Goal: Register for event/course

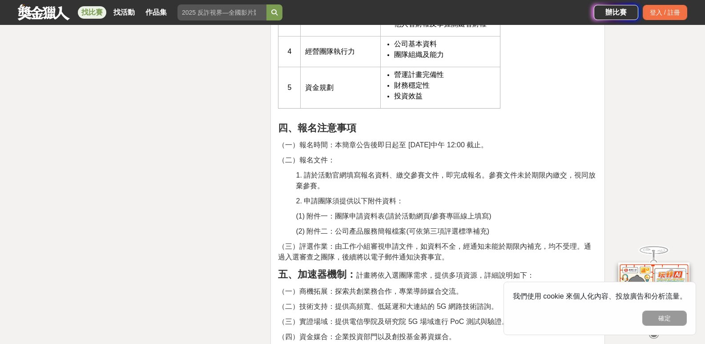
scroll to position [2270, 0]
drag, startPoint x: 484, startPoint y: 174, endPoint x: 485, endPoint y: 186, distance: 12.5
click at [487, 186] on p "1. 請於活動官網填寫報名資料、繳交參賽文件，即完成報名。參賽文件未於期限內繳交，視同放棄參賽。" at bounding box center [447, 180] width 302 height 21
click at [373, 186] on p "1. 請於活動官網填寫報名資料、繳交參賽文件，即完成報名。參賽文件未於期限內繳交，視同放棄參賽。" at bounding box center [447, 180] width 302 height 21
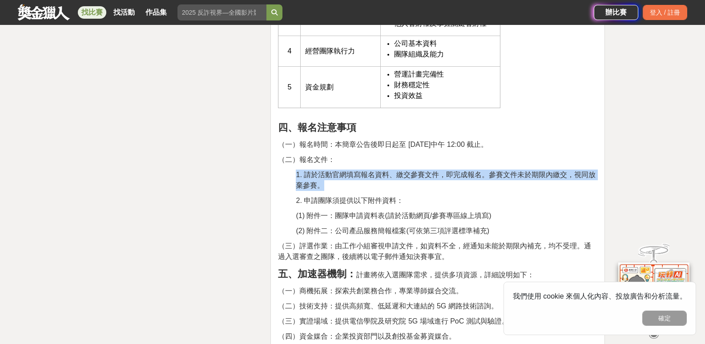
drag, startPoint x: 296, startPoint y: 173, endPoint x: 324, endPoint y: 182, distance: 30.1
click at [324, 182] on span "1. 請於活動官網填寫報名資料、繳交參賽文件，即完成報名。參賽文件未於期限內繳交，視同放棄參賽。" at bounding box center [446, 180] width 300 height 18
drag, startPoint x: 294, startPoint y: 199, endPoint x: 496, endPoint y: 226, distance: 203.8
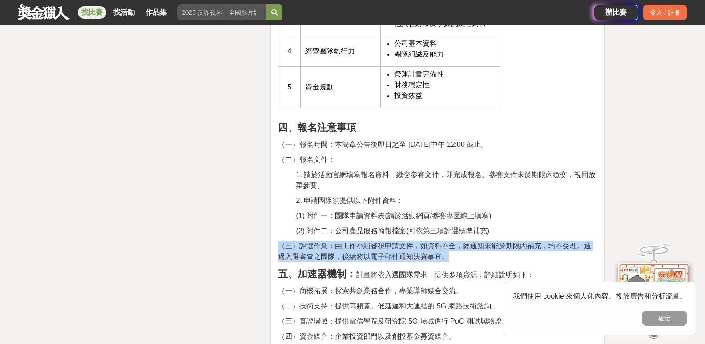
drag, startPoint x: 455, startPoint y: 258, endPoint x: 278, endPoint y: 247, distance: 177.5
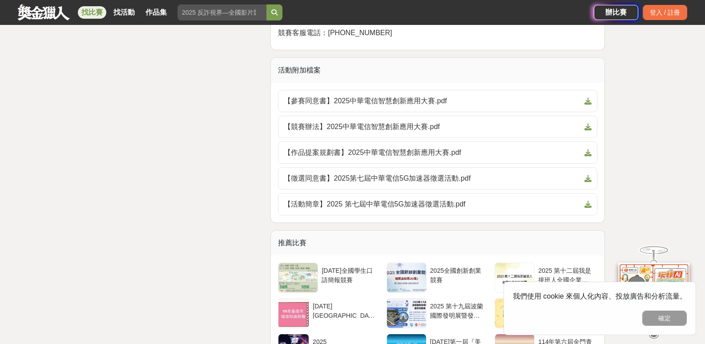
scroll to position [2760, 0]
